Goal: Task Accomplishment & Management: Use online tool/utility

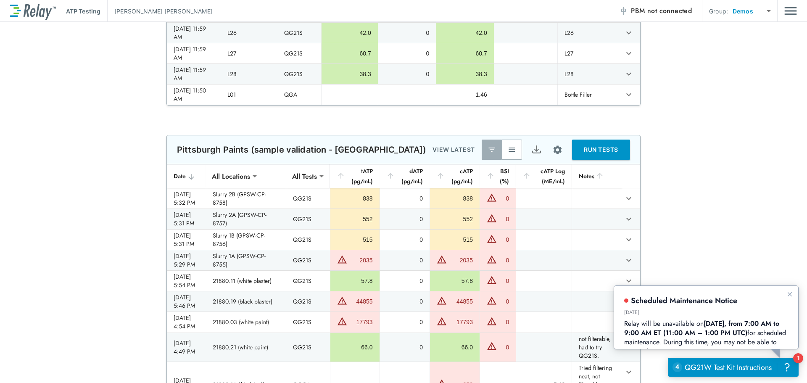
scroll to position [883, 0]
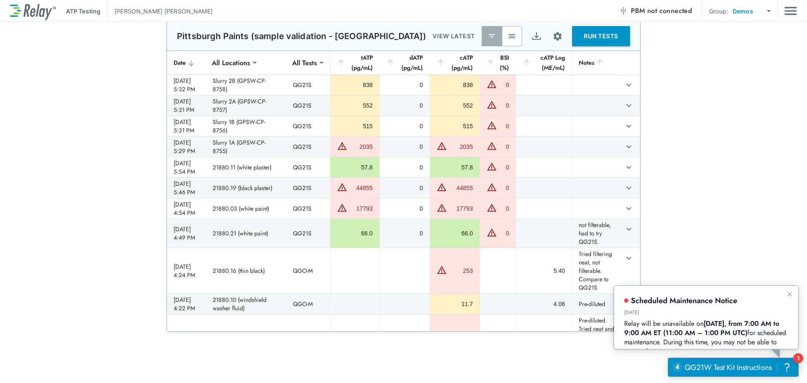
drag, startPoint x: 501, startPoint y: 36, endPoint x: 509, endPoint y: 48, distance: 14.4
click at [508, 35] on img "button" at bounding box center [512, 36] width 8 height 8
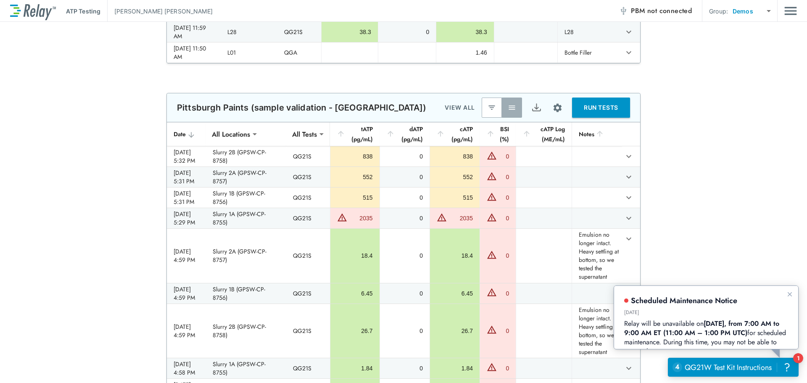
scroll to position [42, 0]
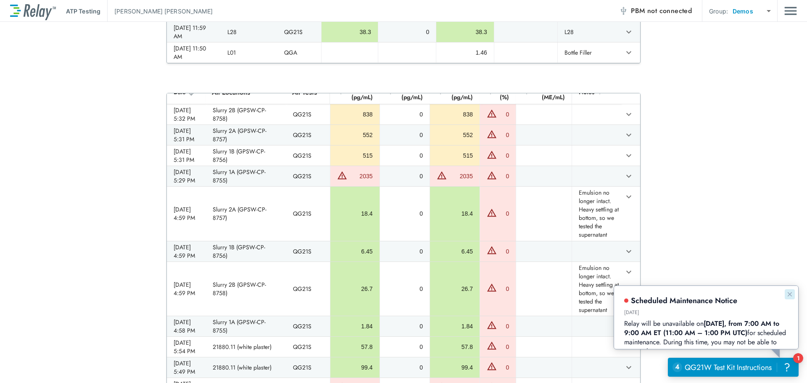
click at [788, 293] on icon "Dismiss announcement" at bounding box center [789, 294] width 7 height 7
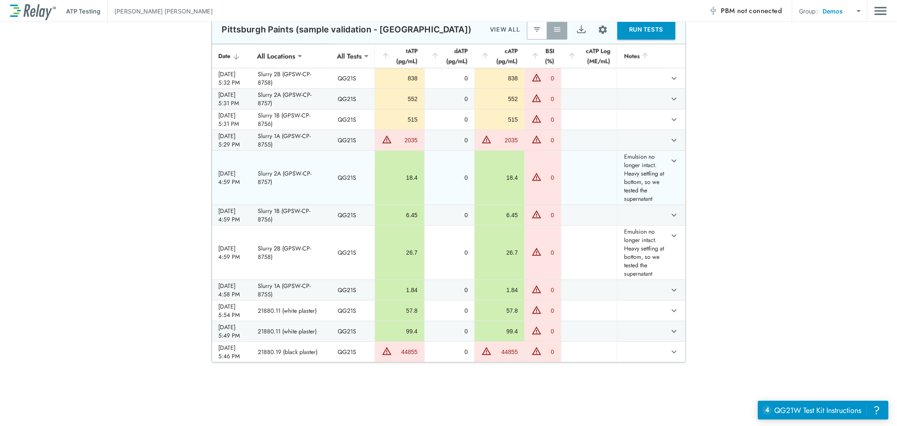
scroll to position [0, 0]
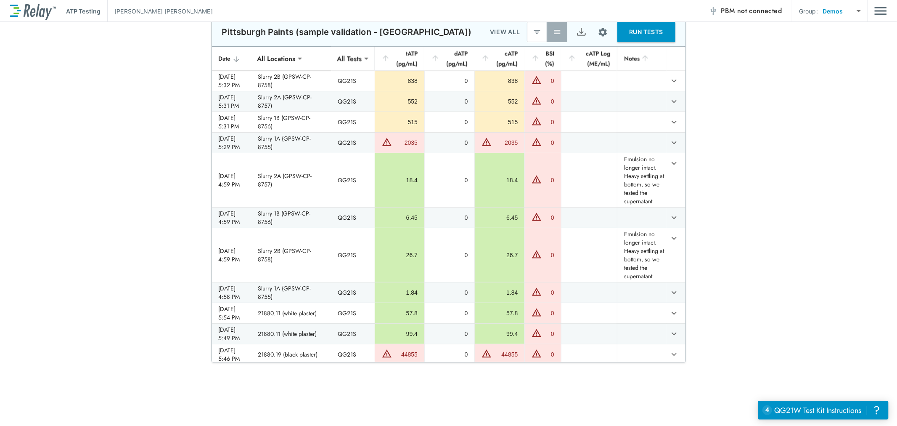
click at [576, 32] on img "Export" at bounding box center [581, 32] width 11 height 11
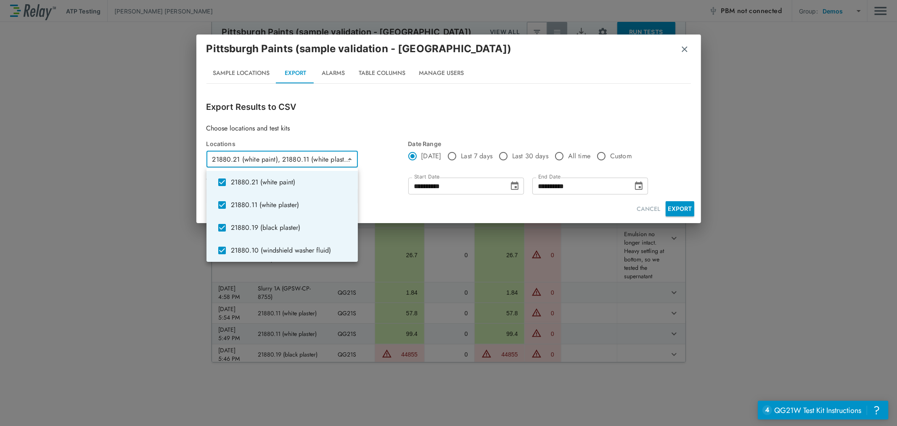
click at [349, 161] on body "**********" at bounding box center [448, 213] width 897 height 426
type input "**********"
click at [556, 156] on div at bounding box center [448, 213] width 897 height 426
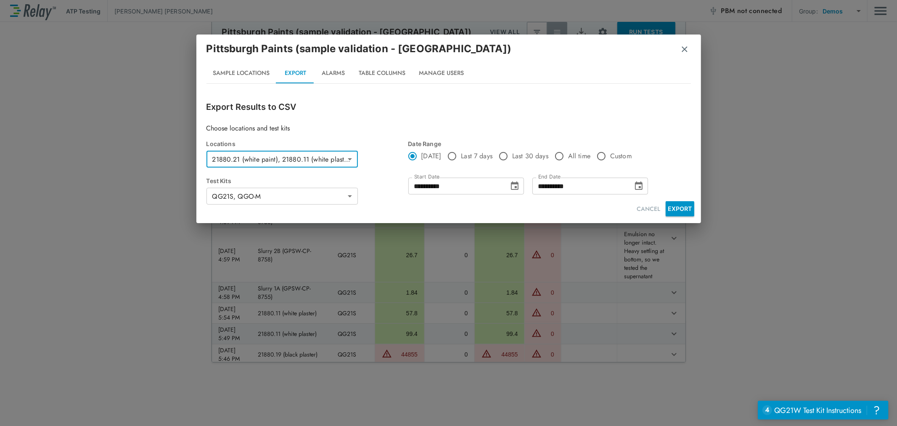
type input "**********"
click at [678, 205] on button "EXPORT" at bounding box center [680, 208] width 29 height 15
click at [686, 52] on button "button" at bounding box center [684, 49] width 8 height 21
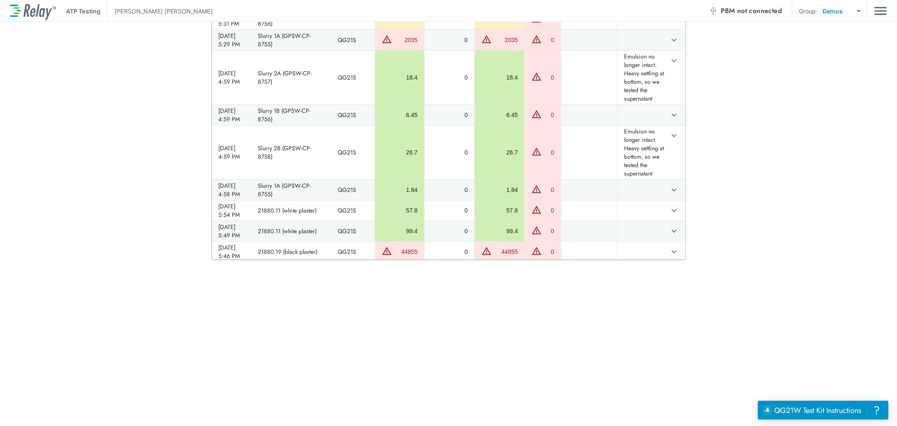
scroll to position [888, 0]
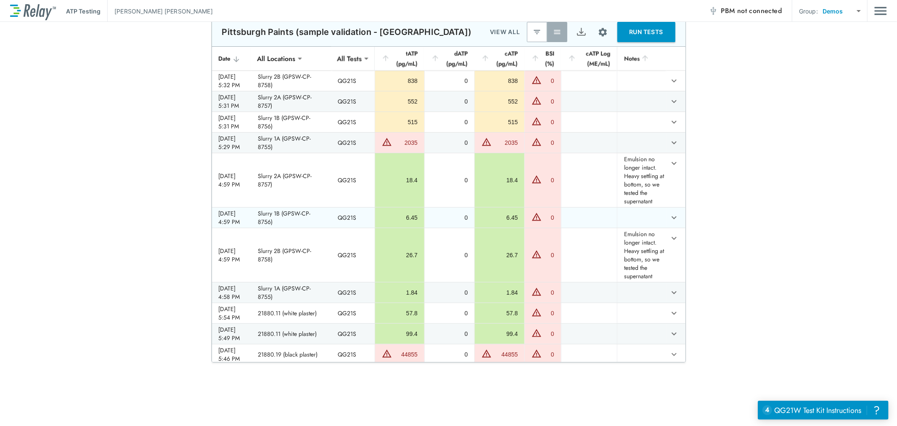
click at [589, 212] on td "sticky table" at bounding box center [589, 217] width 56 height 20
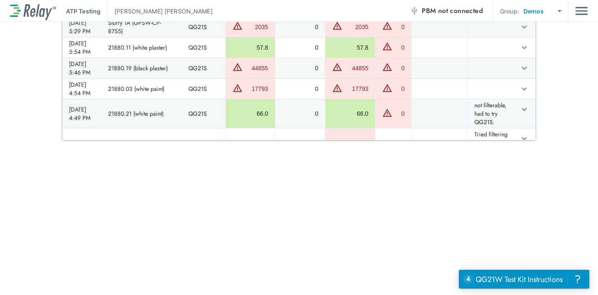
scroll to position [794, 0]
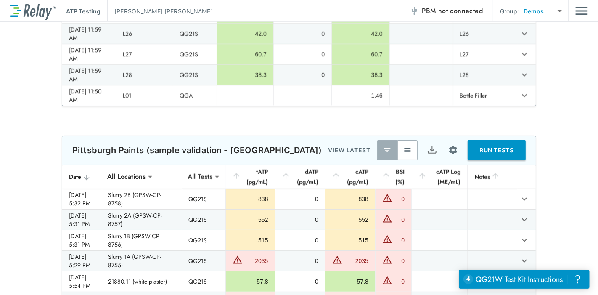
click at [387, 148] on div "Pittsburgh Paints (sample validation - Baltimore) VIEW LATEST RUN TESTS" at bounding box center [299, 150] width 474 height 29
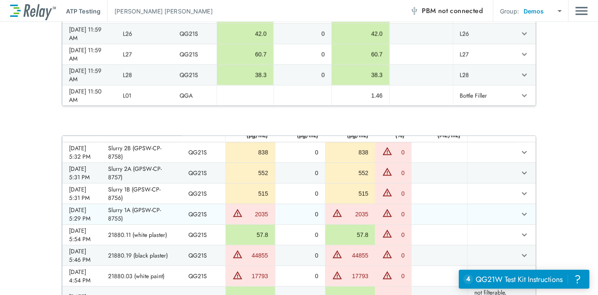
scroll to position [0, 0]
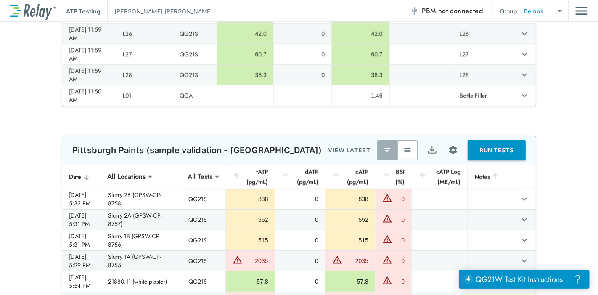
click at [403, 149] on img "button" at bounding box center [407, 150] width 8 height 8
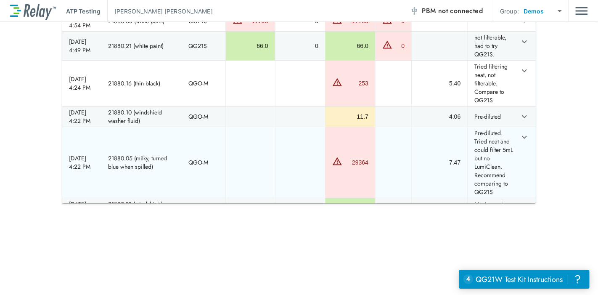
scroll to position [335, 0]
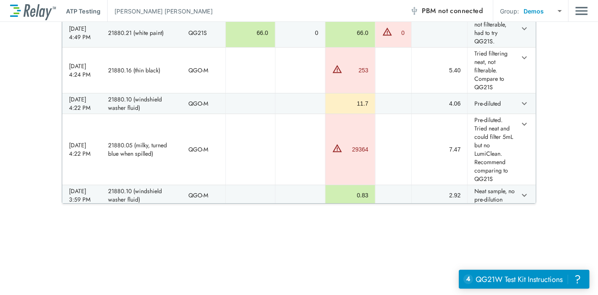
click at [564, 175] on div "**********" at bounding box center [299, 84] width 598 height 239
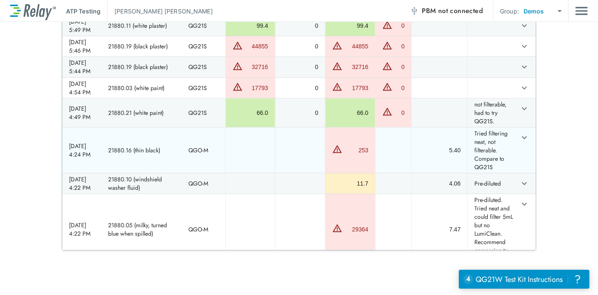
scroll to position [288, 0]
